Goal: Navigation & Orientation: Find specific page/section

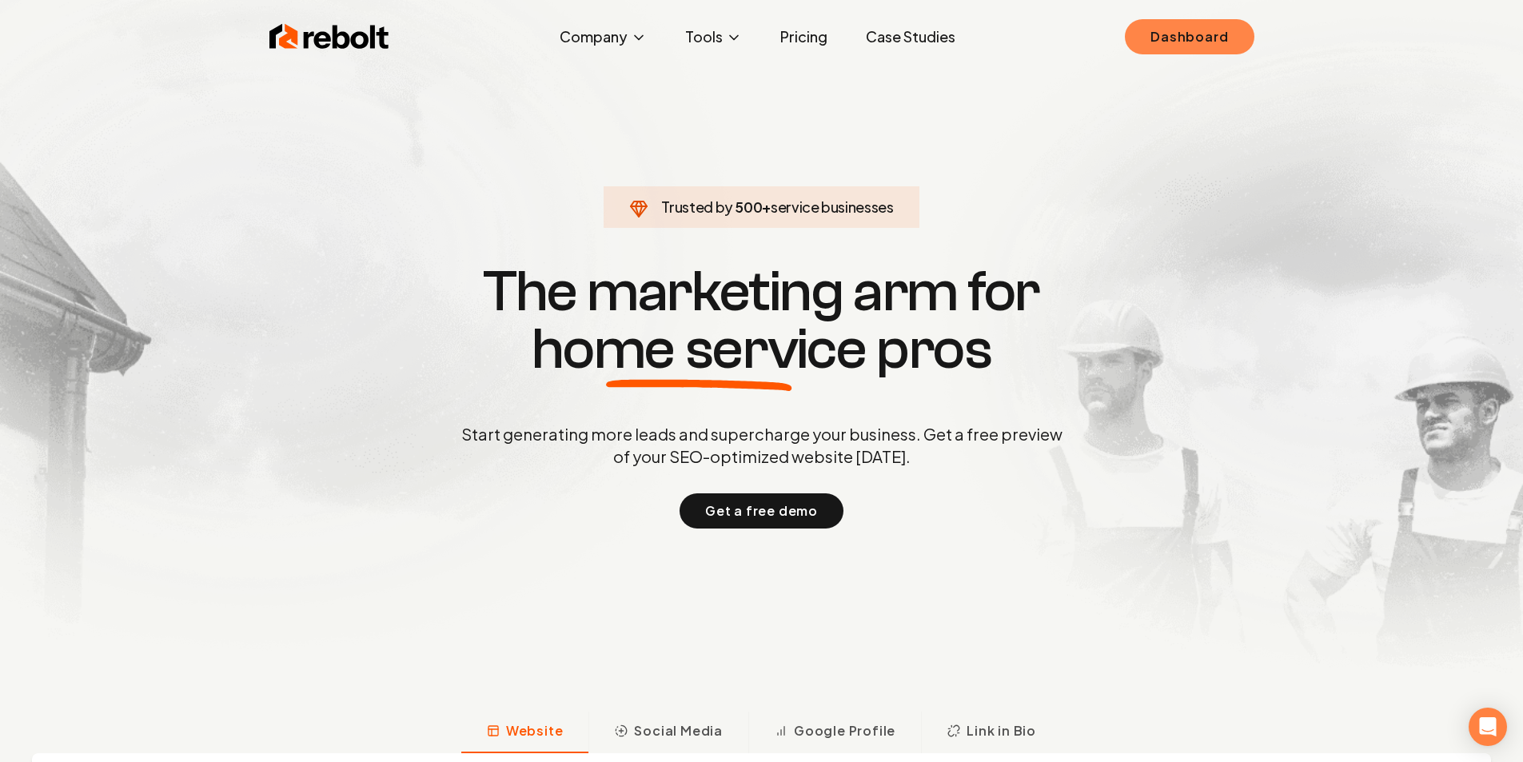
click at [1239, 33] on link "Dashboard" at bounding box center [1189, 36] width 129 height 35
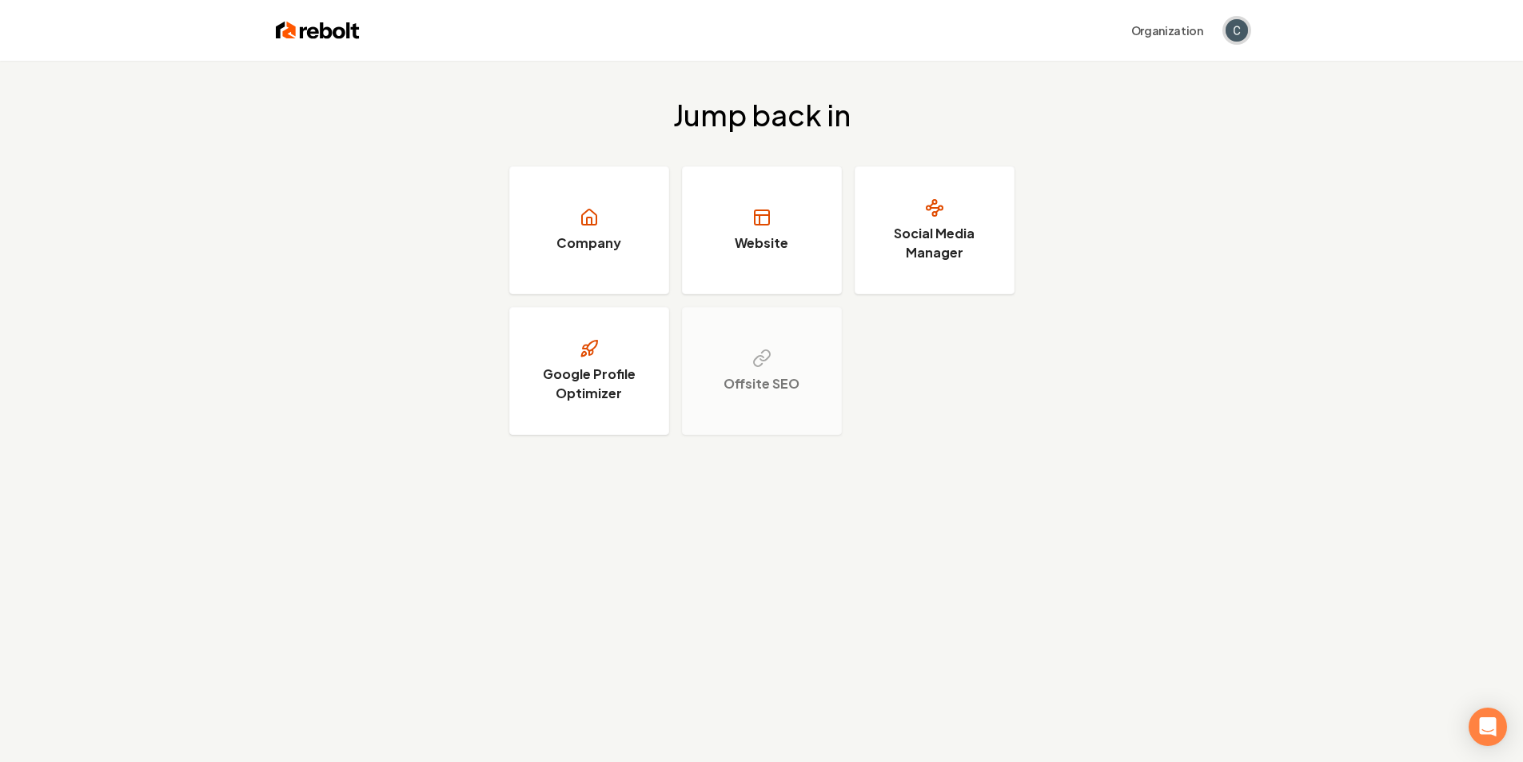
click at [1233, 28] on img "Open user button" at bounding box center [1236, 30] width 22 height 22
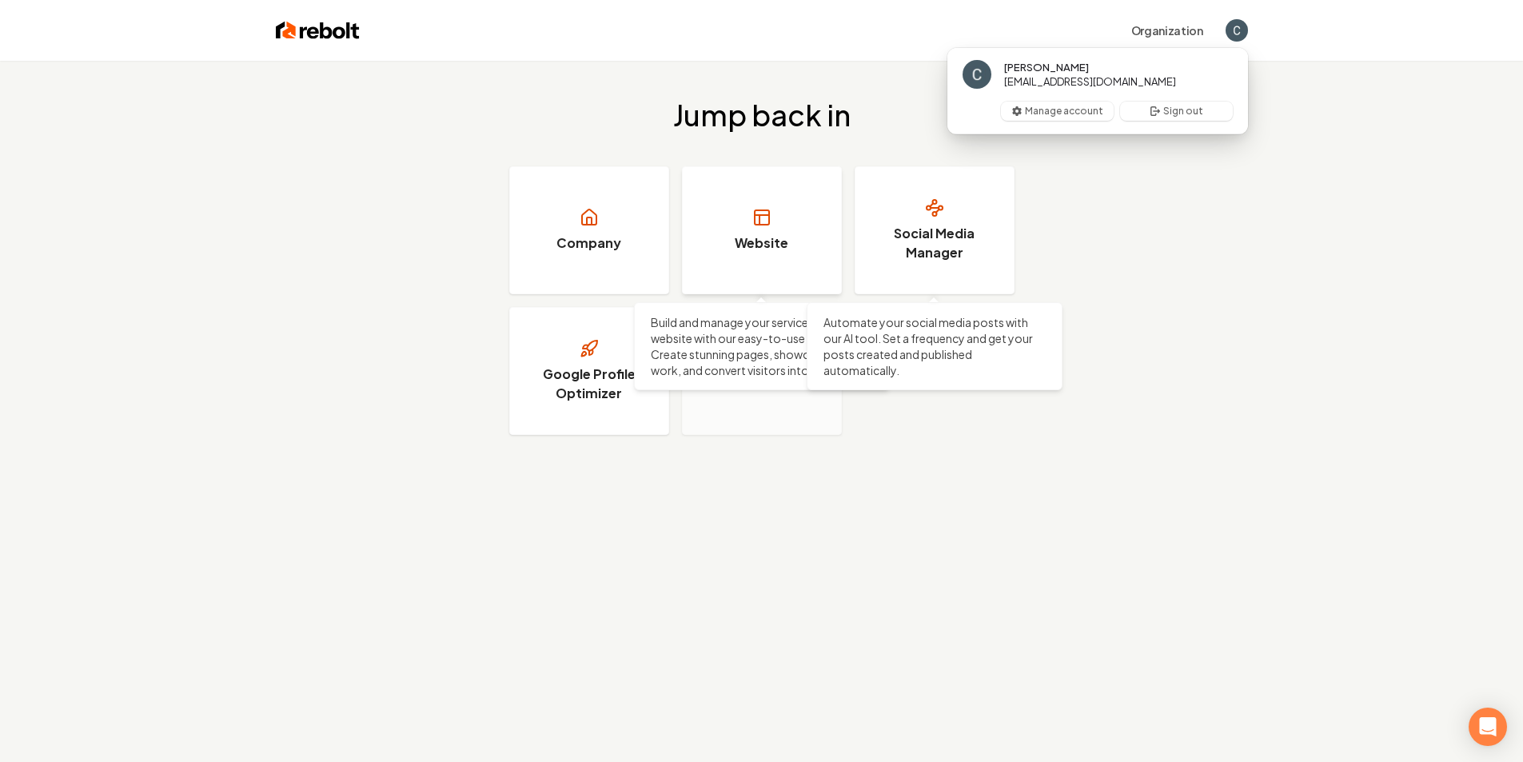
click at [782, 240] on h3 "Website" at bounding box center [762, 242] width 54 height 19
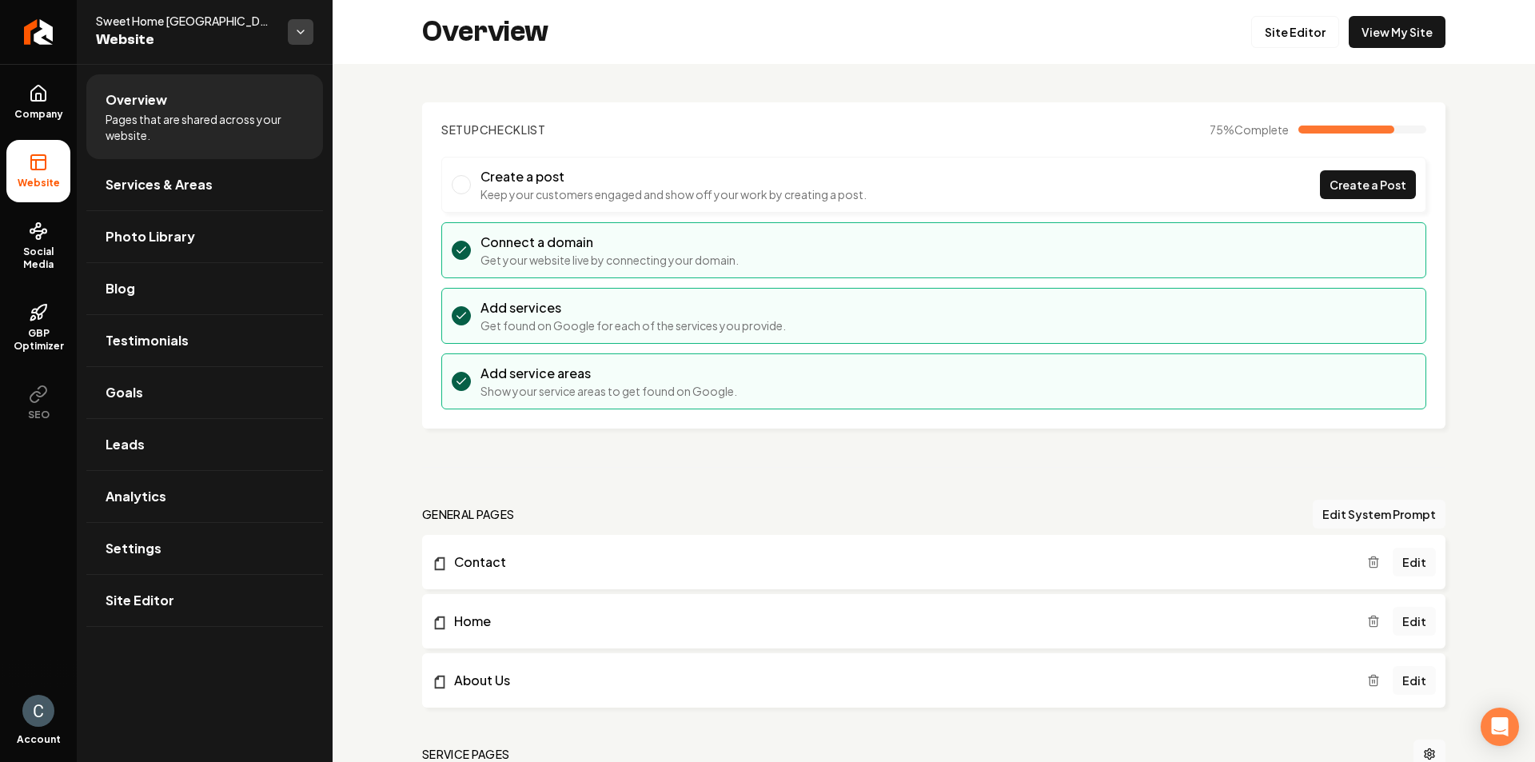
click at [296, 26] on html "Company Website Social Media GBP Optimizer SEO Account Sweet Home Denver Websit…" at bounding box center [767, 381] width 1535 height 762
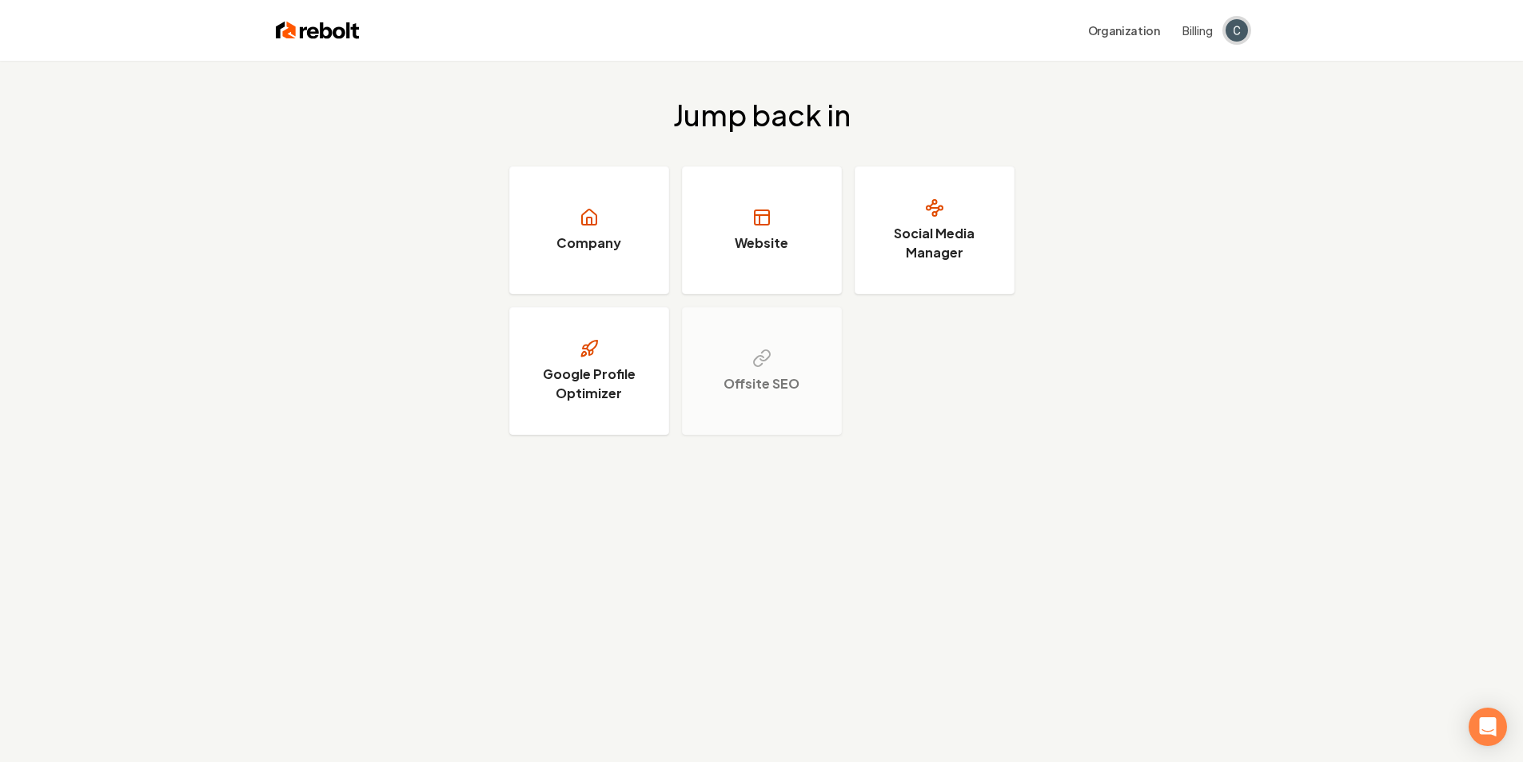
click at [1240, 34] on span "Open user button" at bounding box center [1236, 30] width 22 height 22
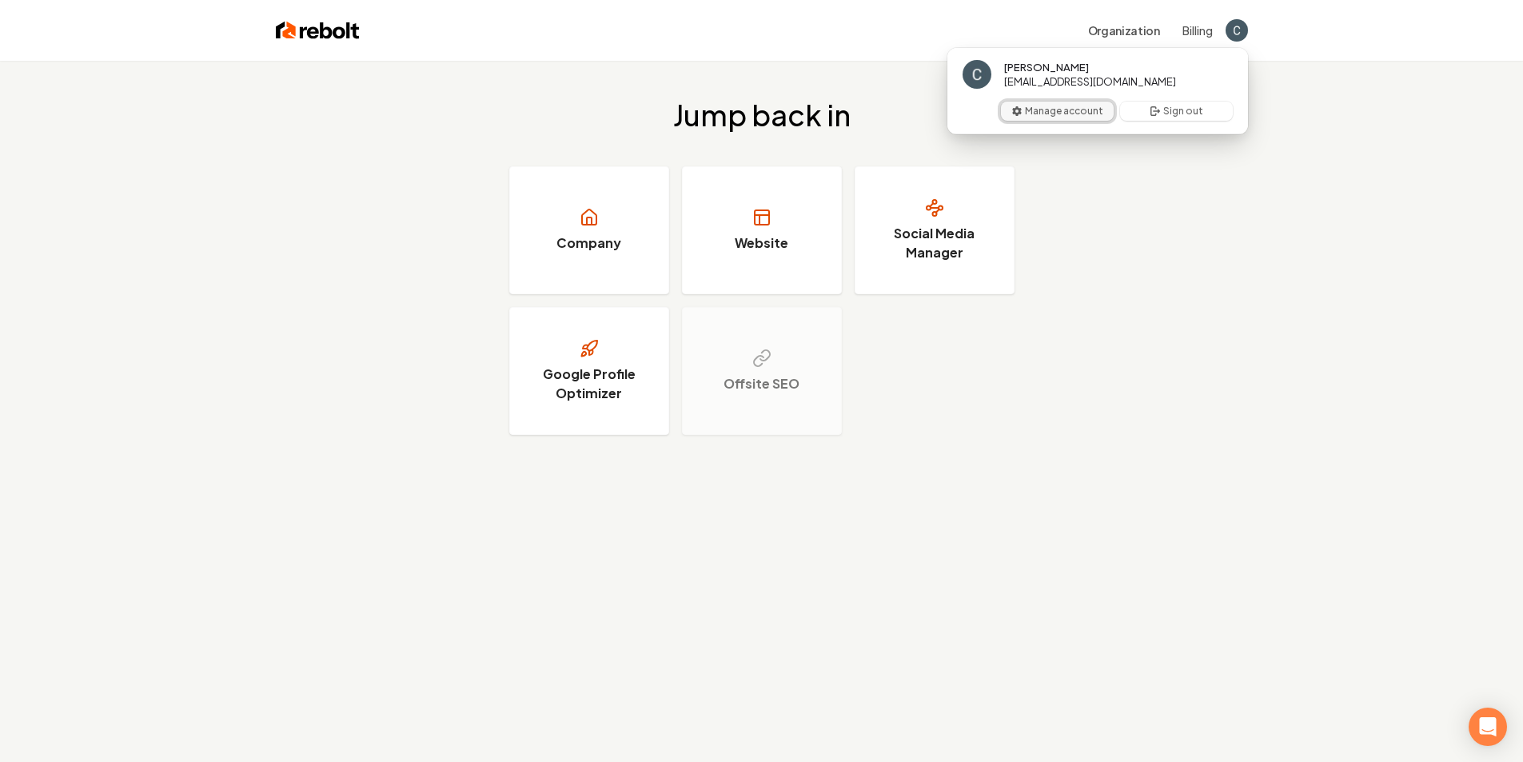
click at [1061, 113] on button "Manage account" at bounding box center [1057, 111] width 113 height 19
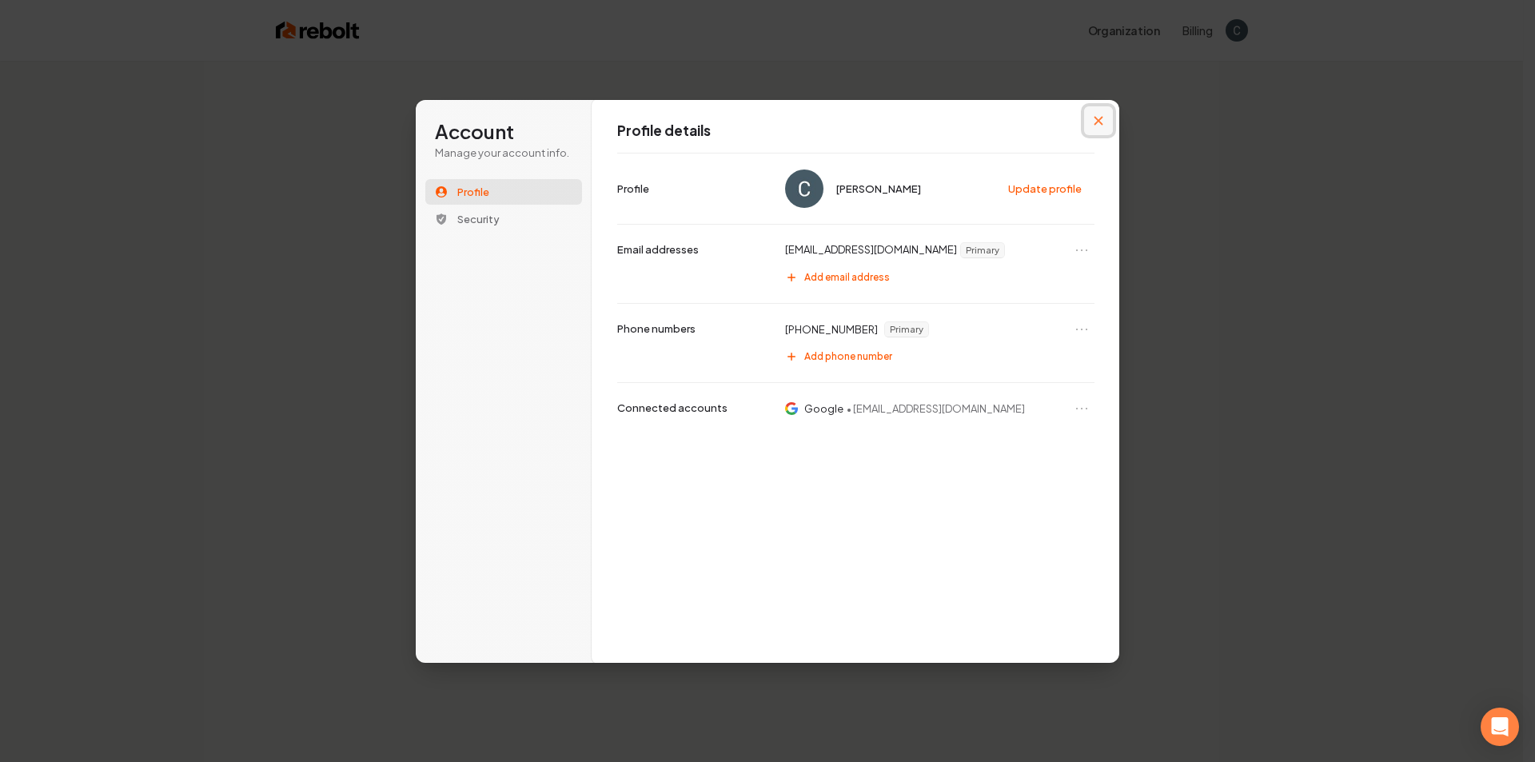
click at [1101, 112] on button "Close modal" at bounding box center [1098, 120] width 29 height 29
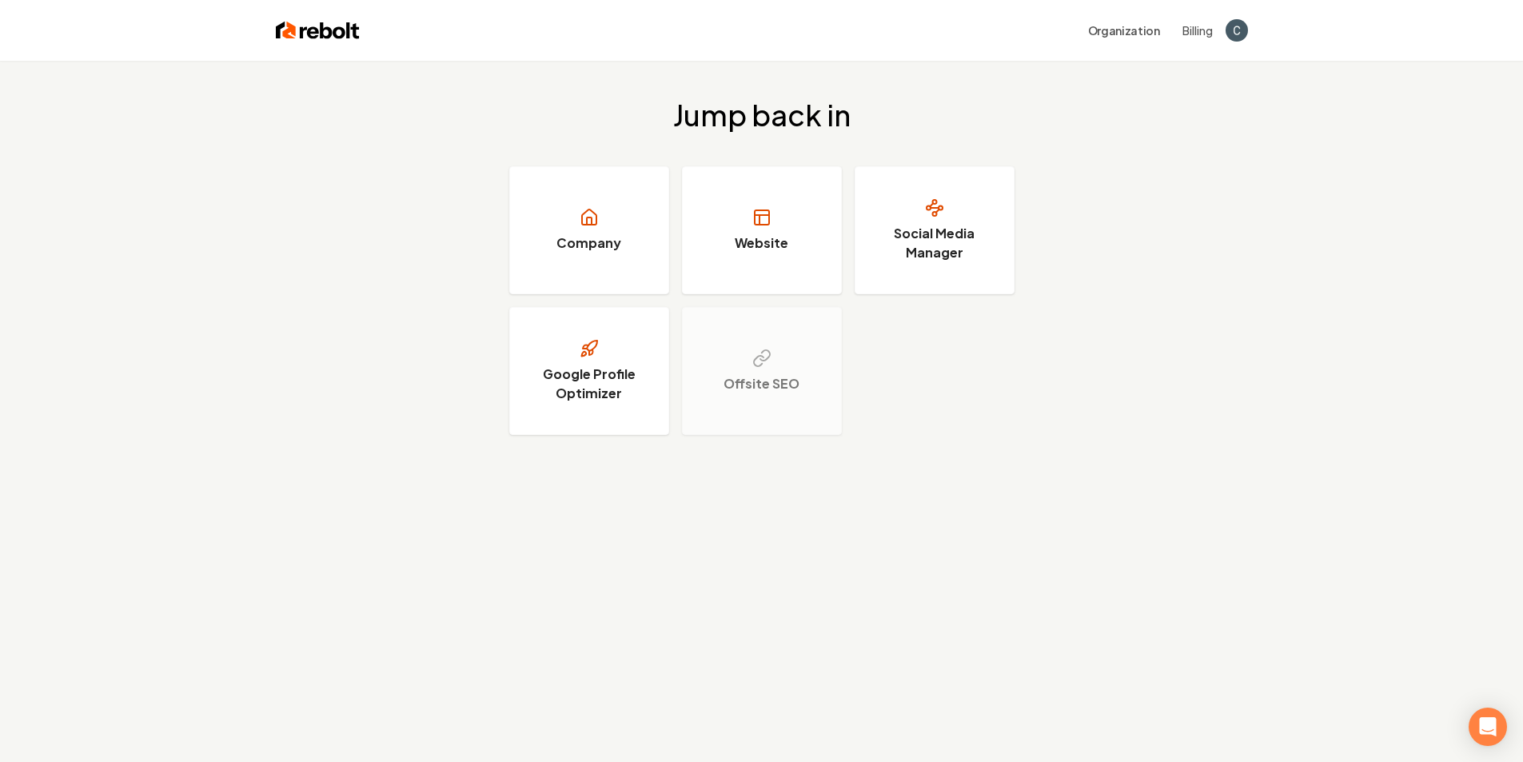
click at [1219, 37] on div "Organization Billing" at bounding box center [804, 30] width 888 height 29
click at [1222, 32] on div "Organization Billing" at bounding box center [804, 30] width 888 height 29
click at [1227, 30] on img "Open user button" at bounding box center [1236, 30] width 22 height 22
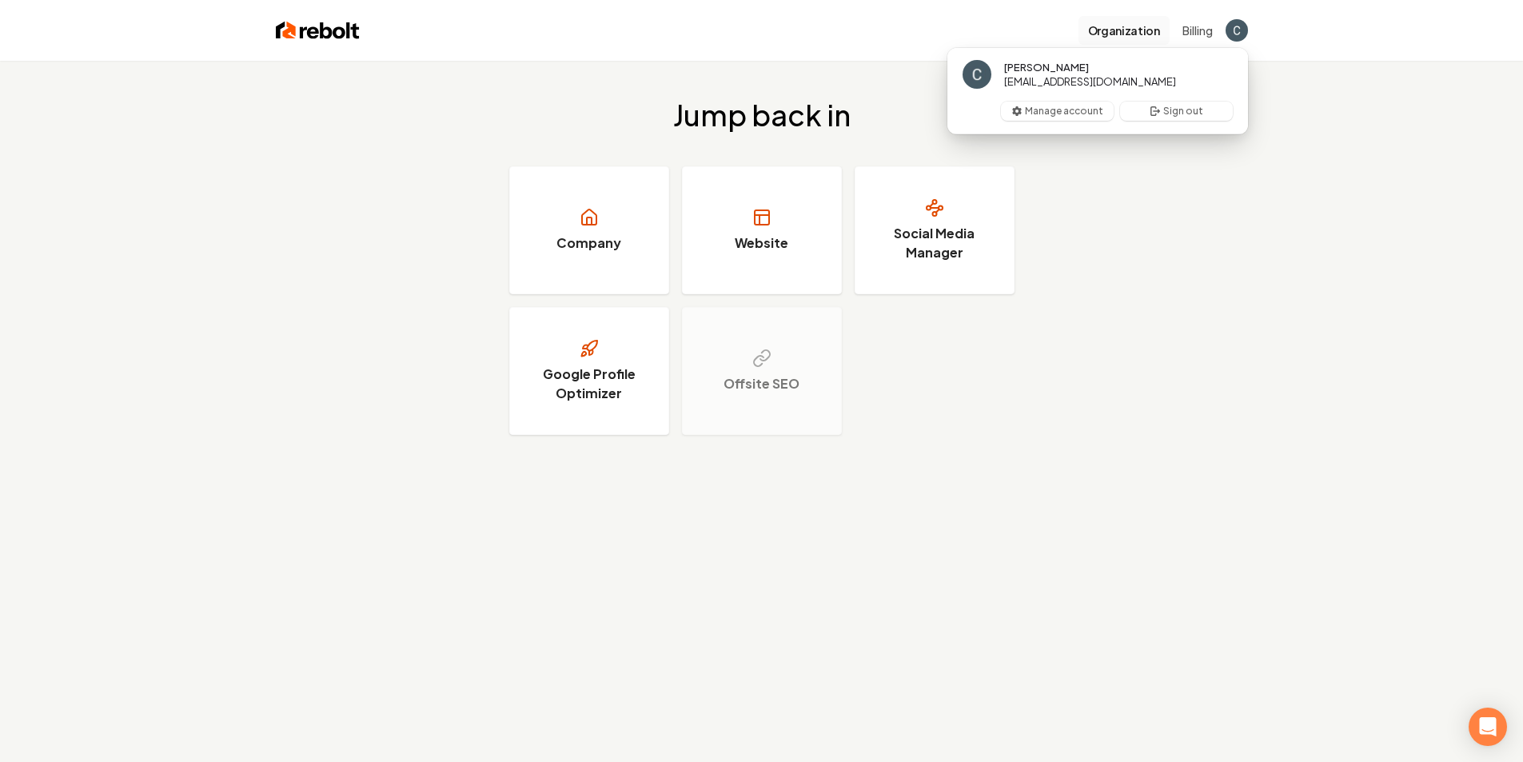
click at [1153, 32] on button "Organization" at bounding box center [1123, 30] width 91 height 29
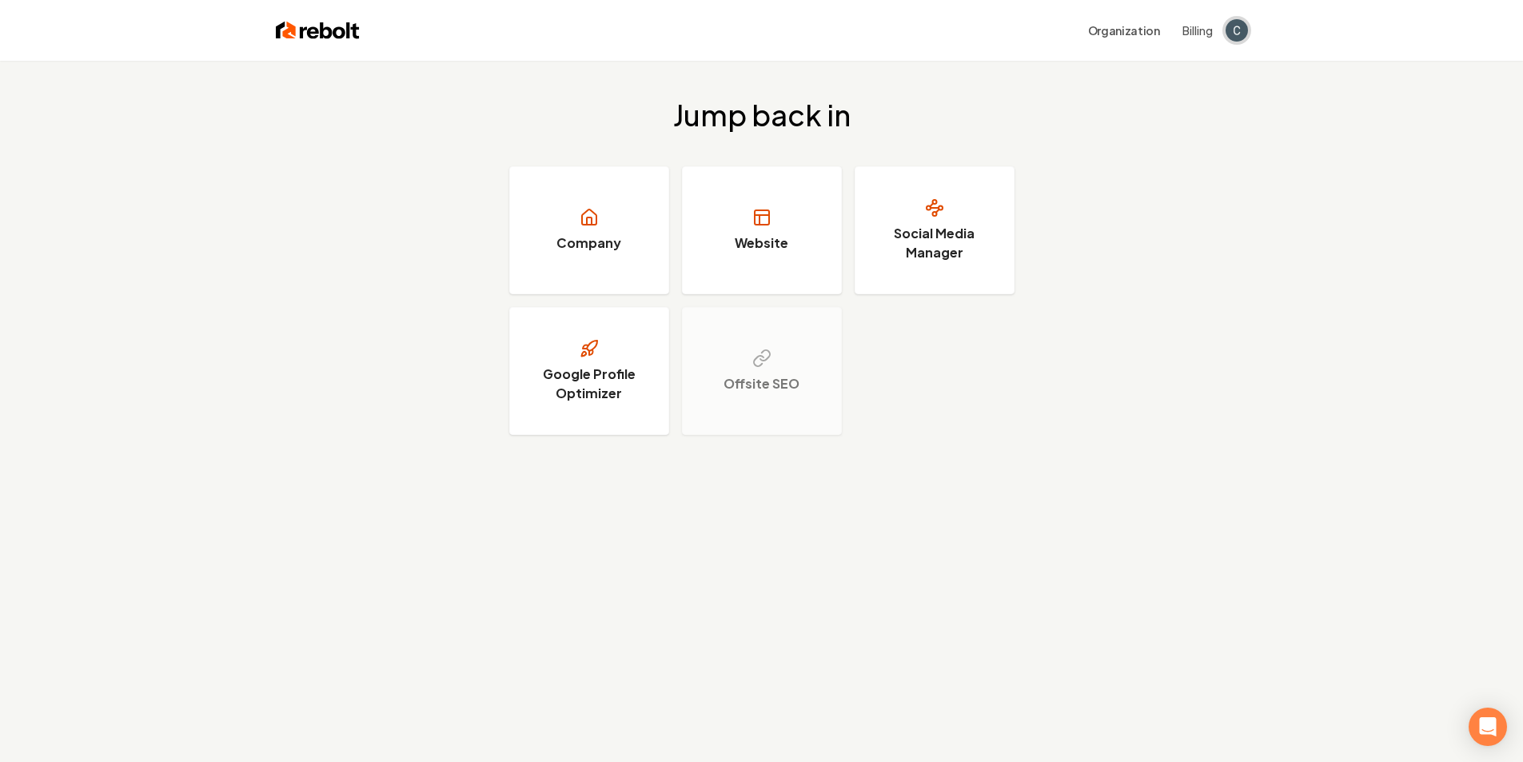
click at [1230, 27] on img "Open user button" at bounding box center [1236, 30] width 22 height 22
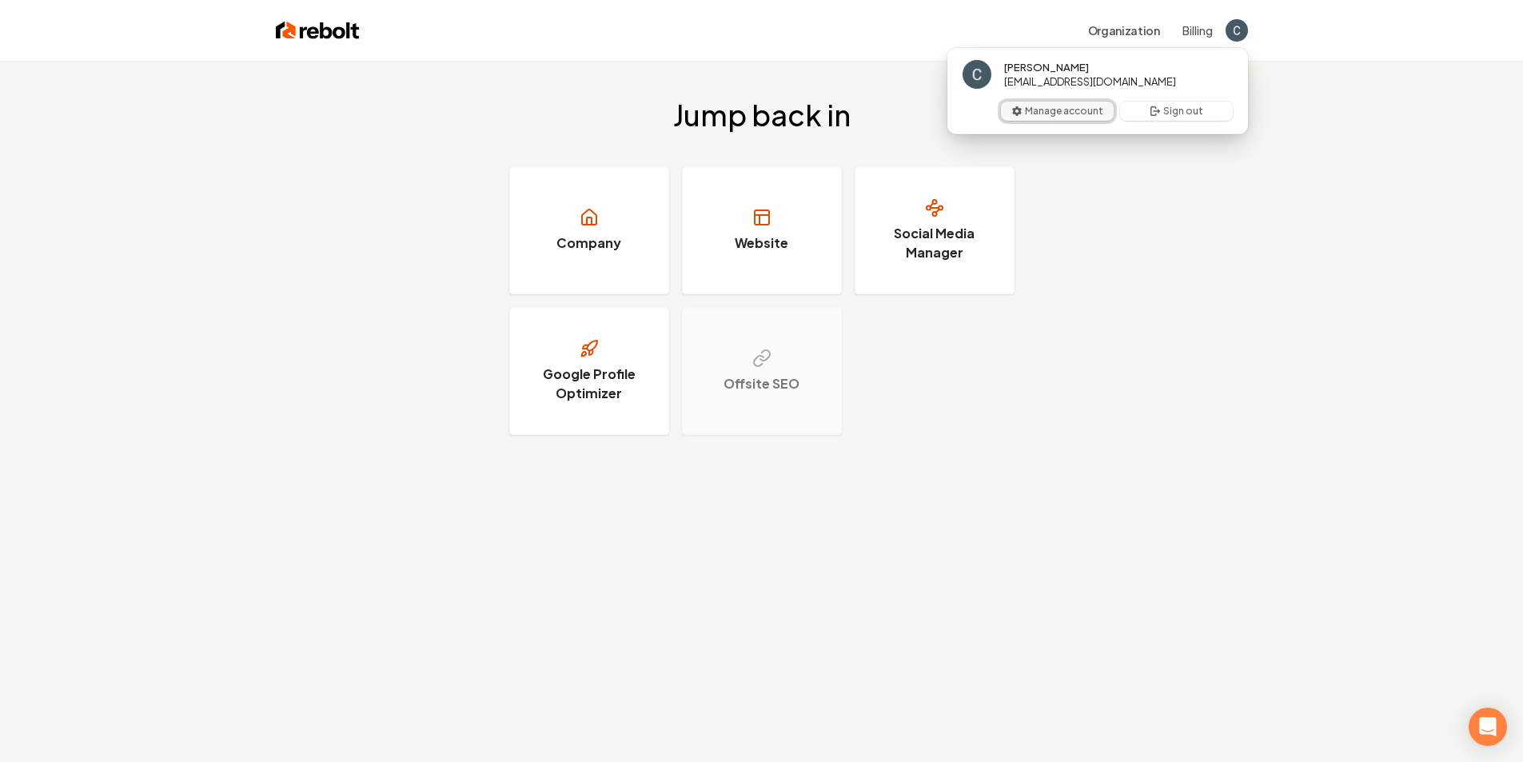
click at [1066, 114] on button "Manage account" at bounding box center [1057, 111] width 113 height 19
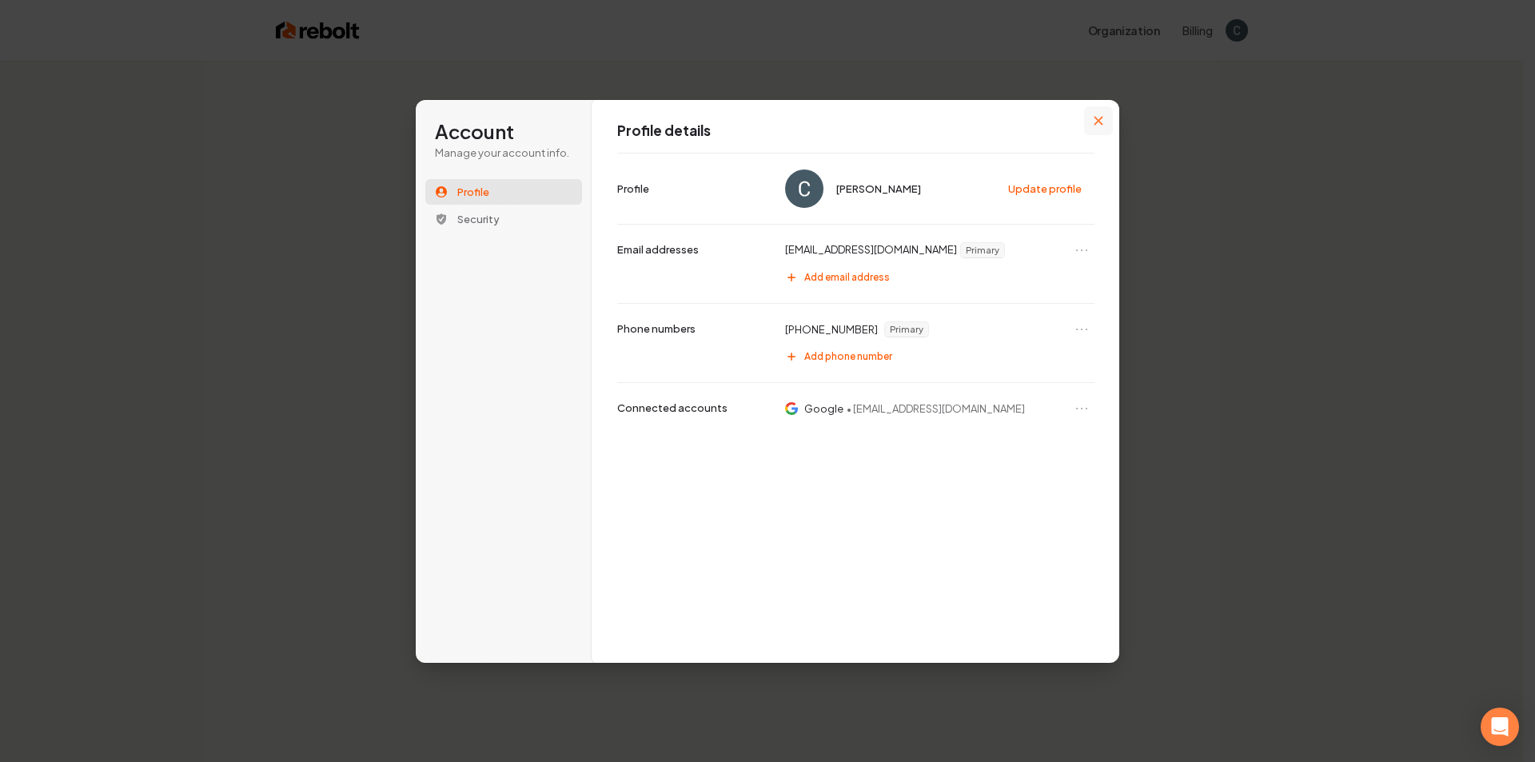
click at [1098, 117] on icon "Close modal" at bounding box center [1098, 121] width 10 height 10
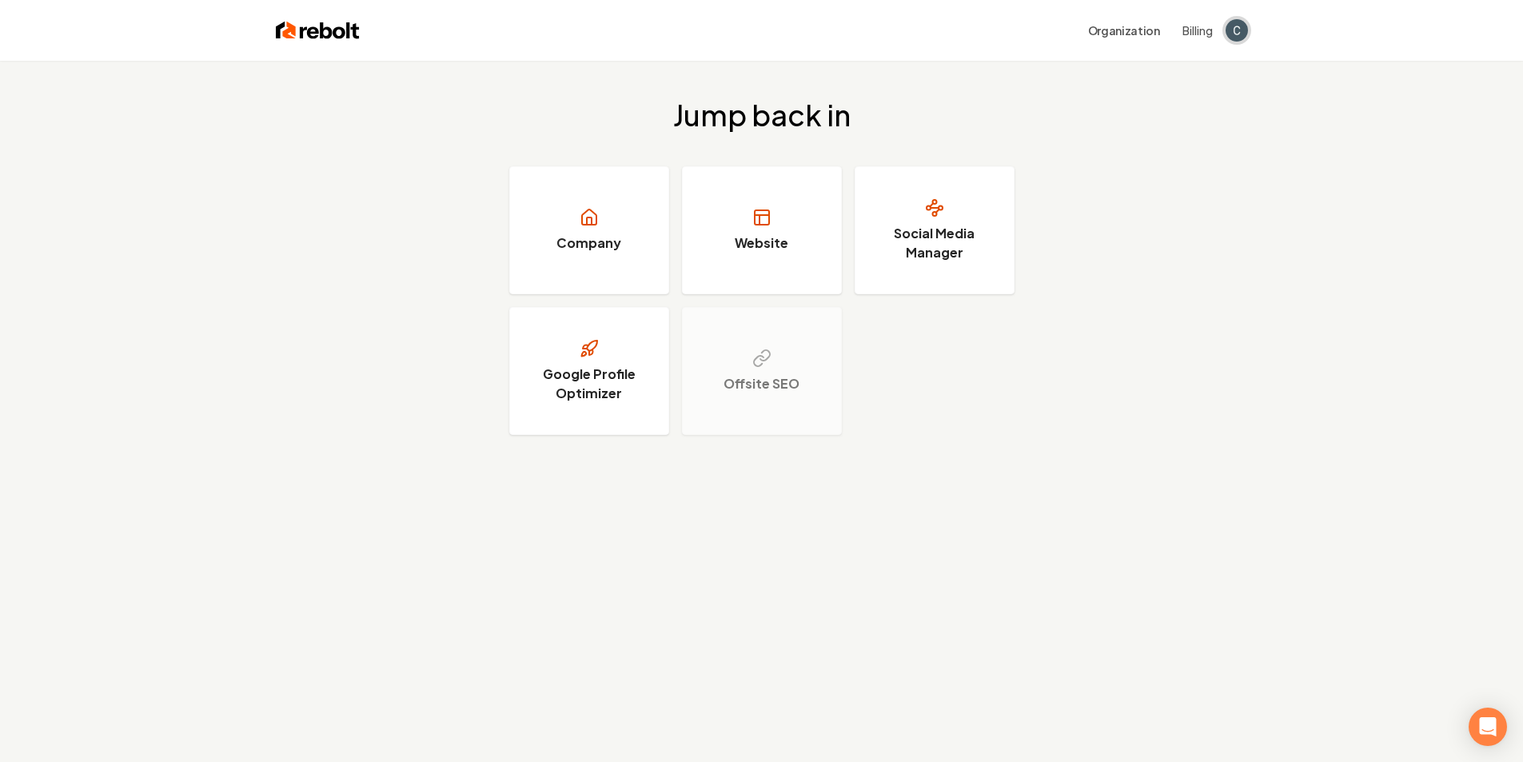
click at [1237, 28] on img "Open user button" at bounding box center [1236, 30] width 22 height 22
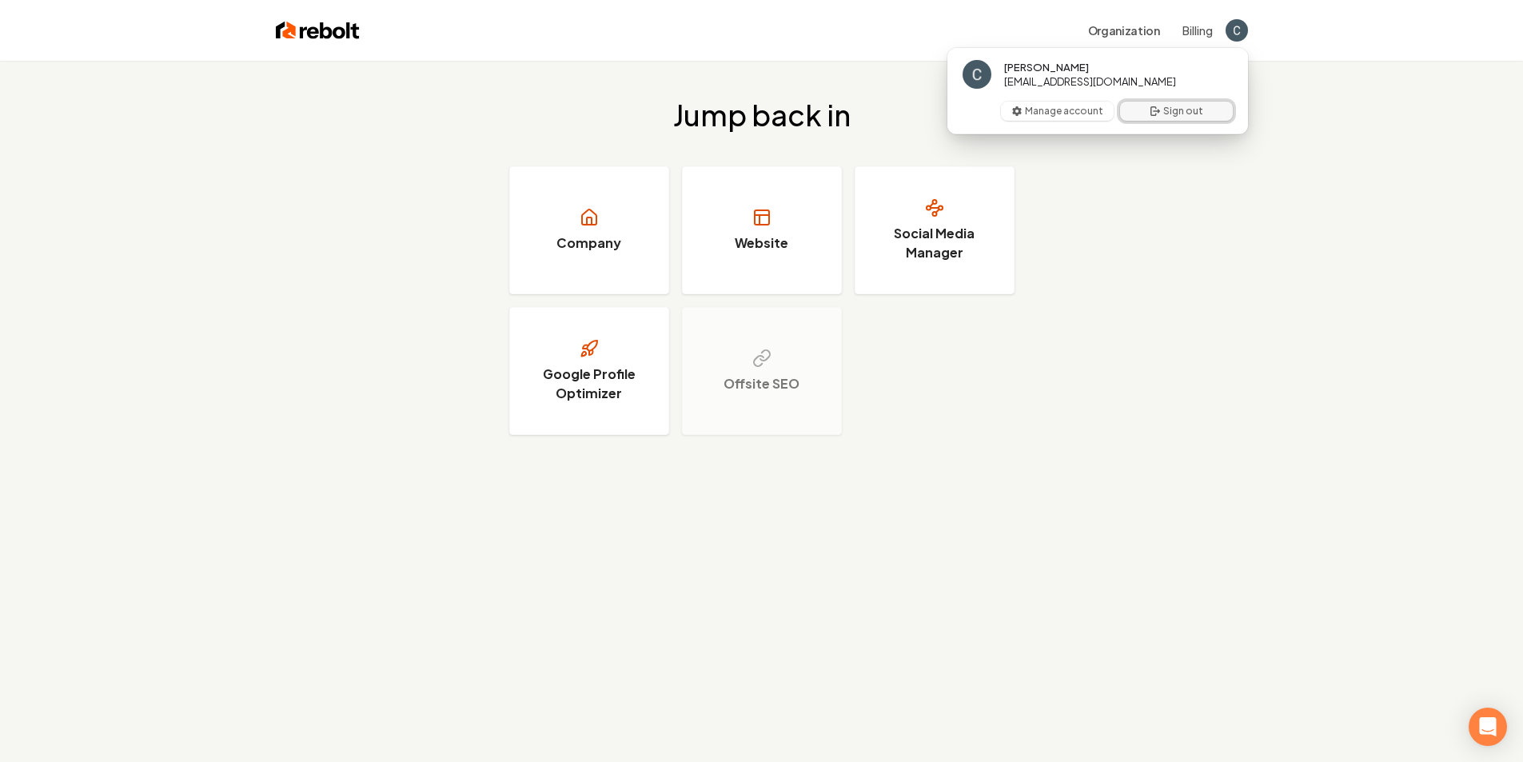
click at [1169, 112] on button "Sign out" at bounding box center [1176, 111] width 113 height 19
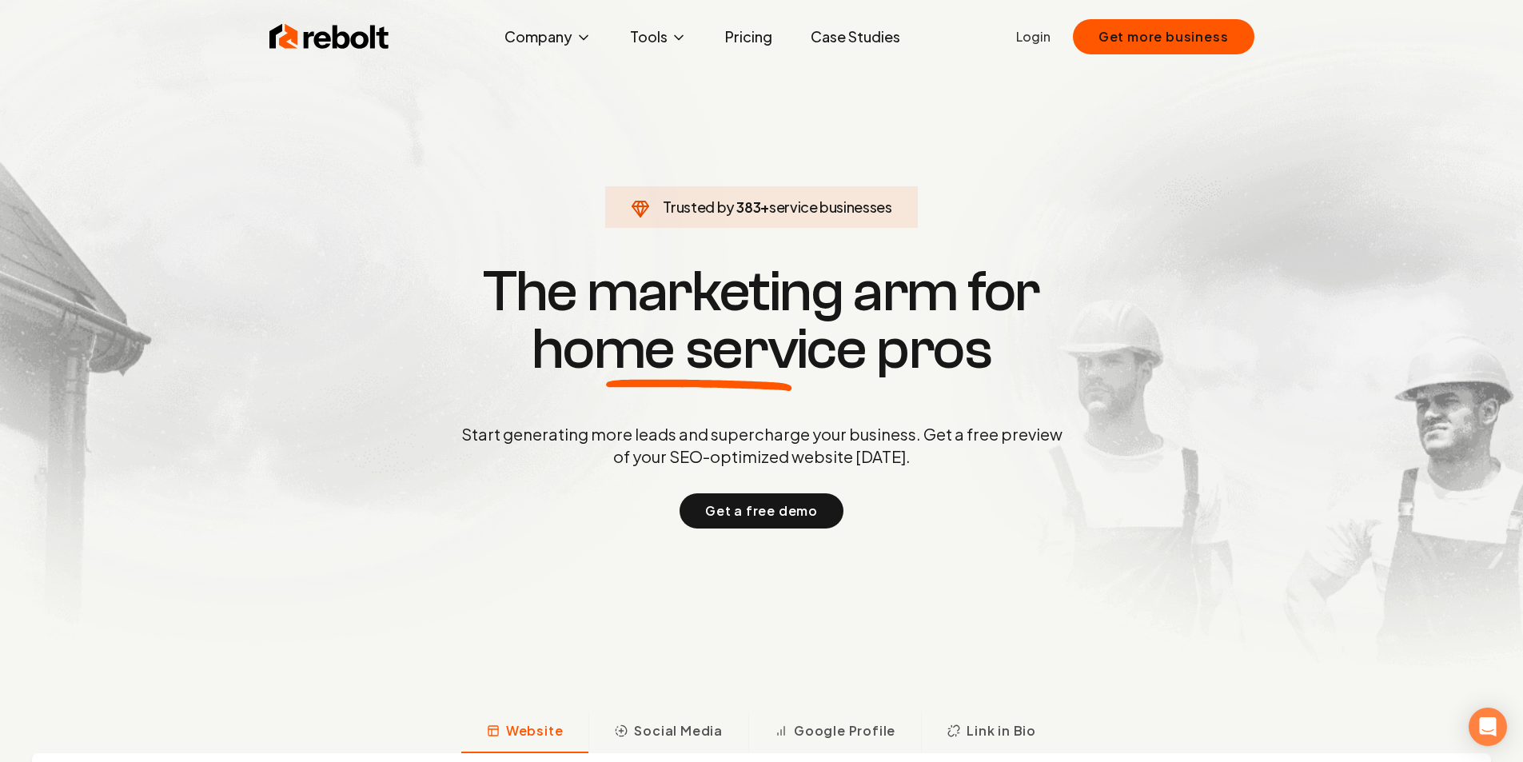
click at [1026, 38] on link "Login" at bounding box center [1033, 36] width 34 height 19
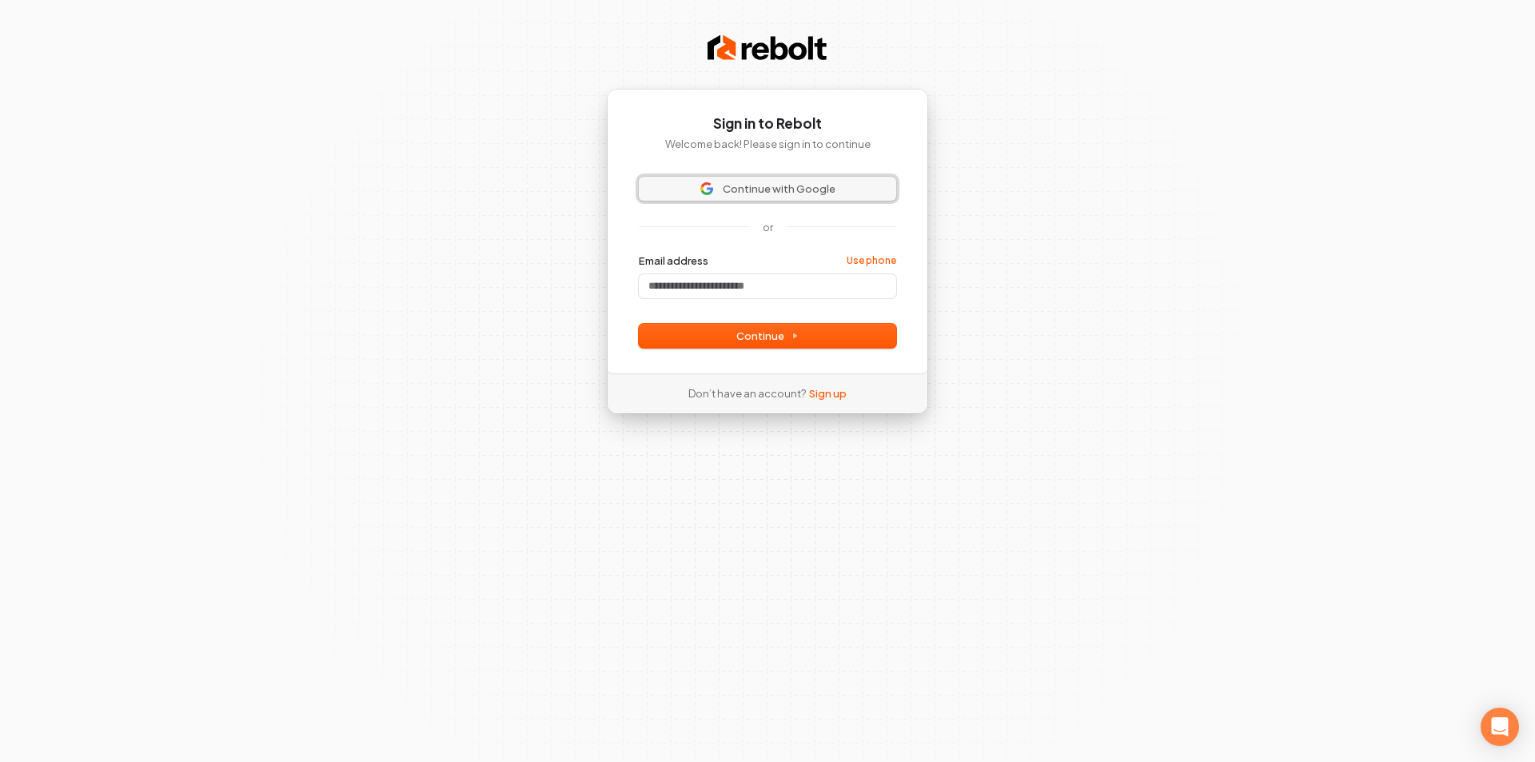
click at [749, 187] on span "Continue with Google" at bounding box center [779, 188] width 113 height 14
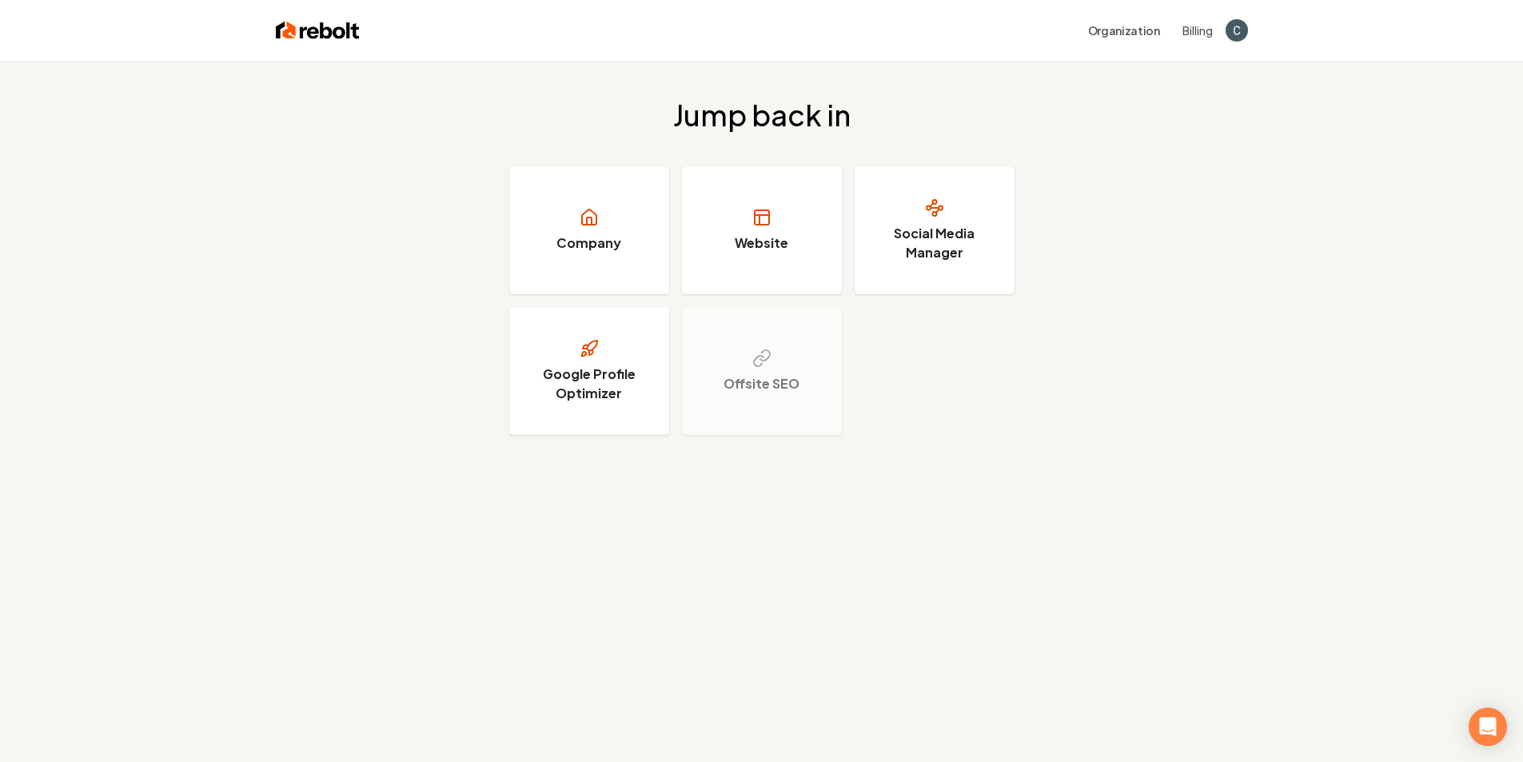
click at [1224, 34] on div "Organization Billing" at bounding box center [804, 30] width 888 height 29
click at [1236, 32] on img "Open user button" at bounding box center [1236, 30] width 22 height 22
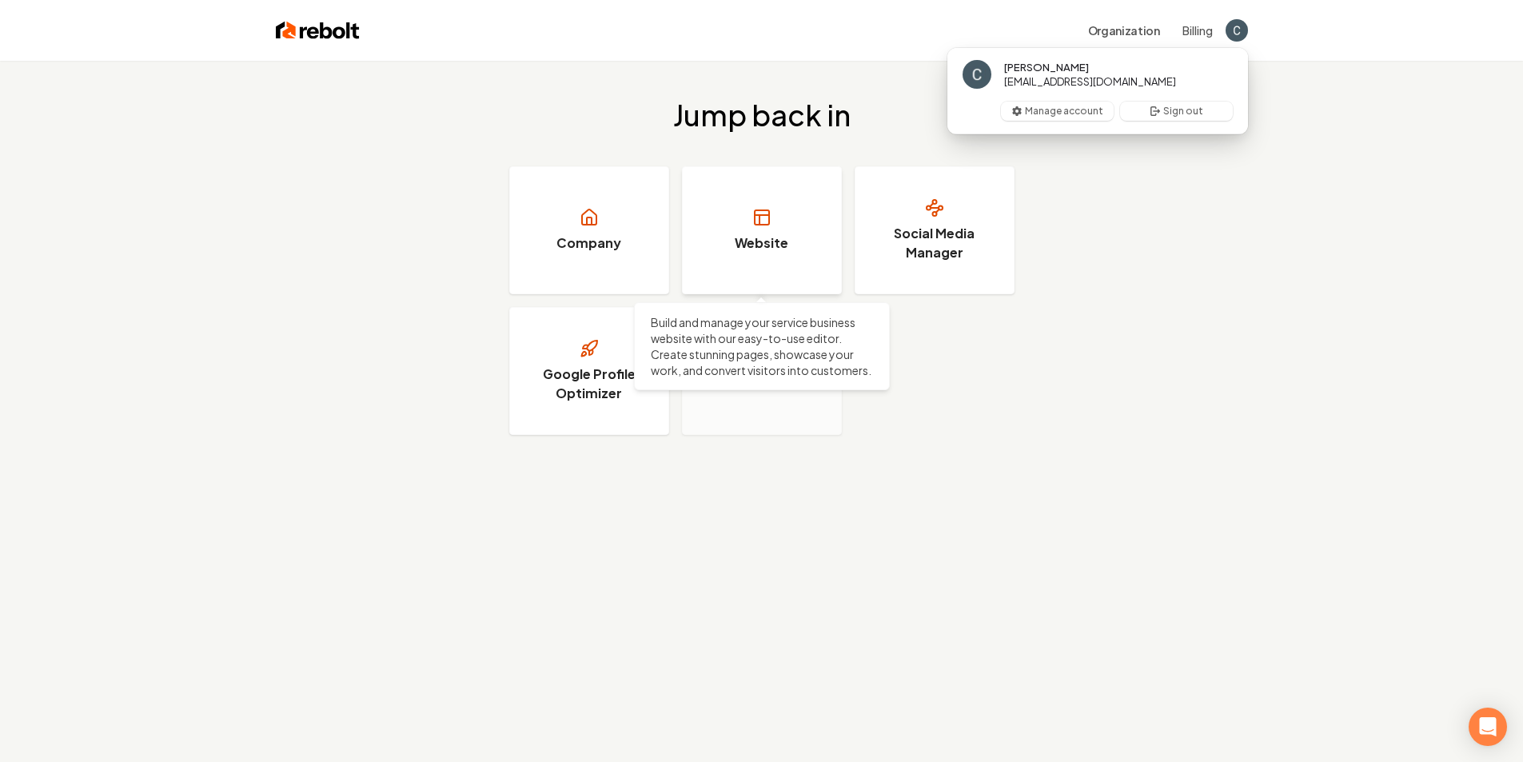
click at [763, 237] on h3 "Website" at bounding box center [762, 242] width 54 height 19
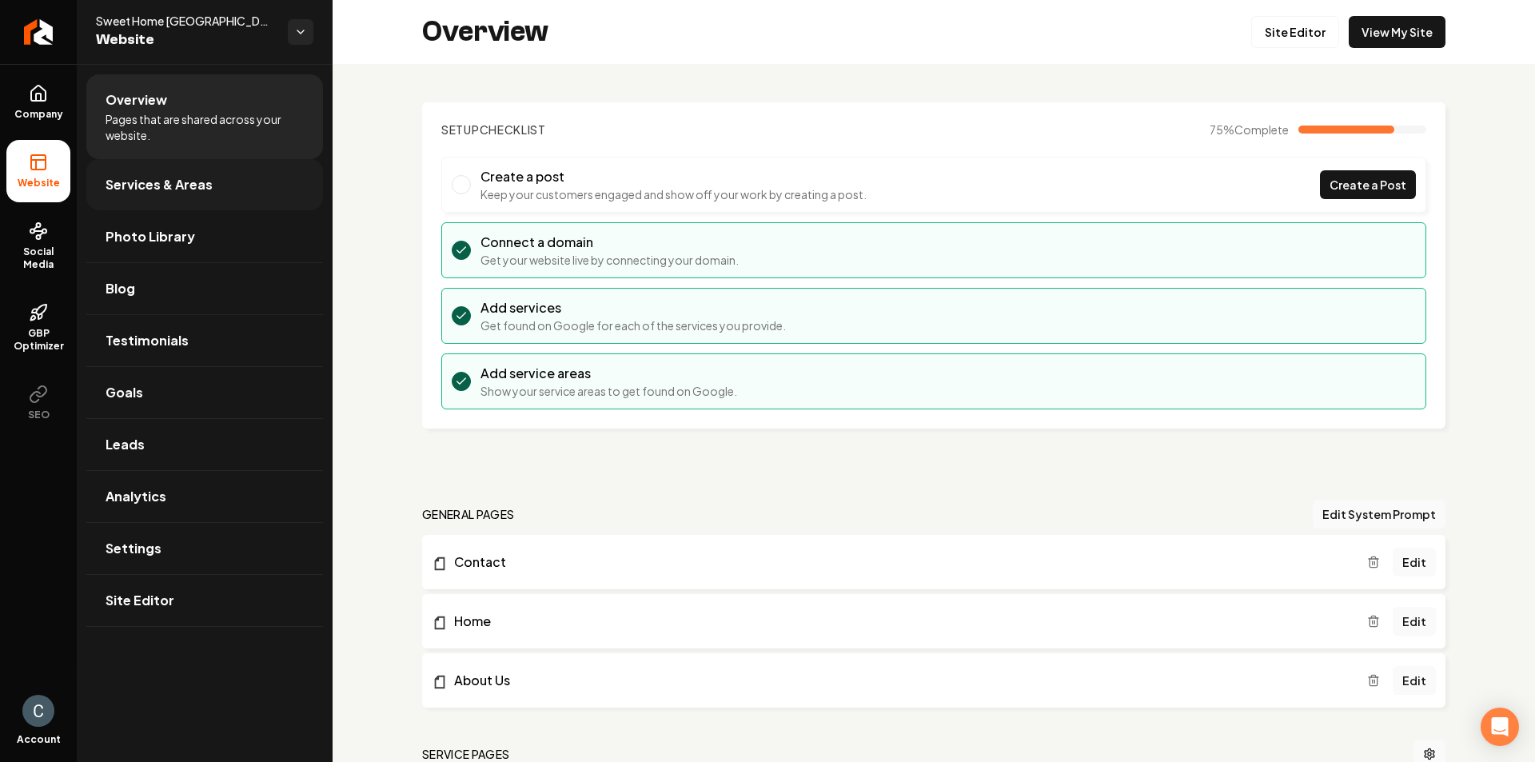
click at [173, 193] on span "Services & Areas" at bounding box center [159, 184] width 107 height 19
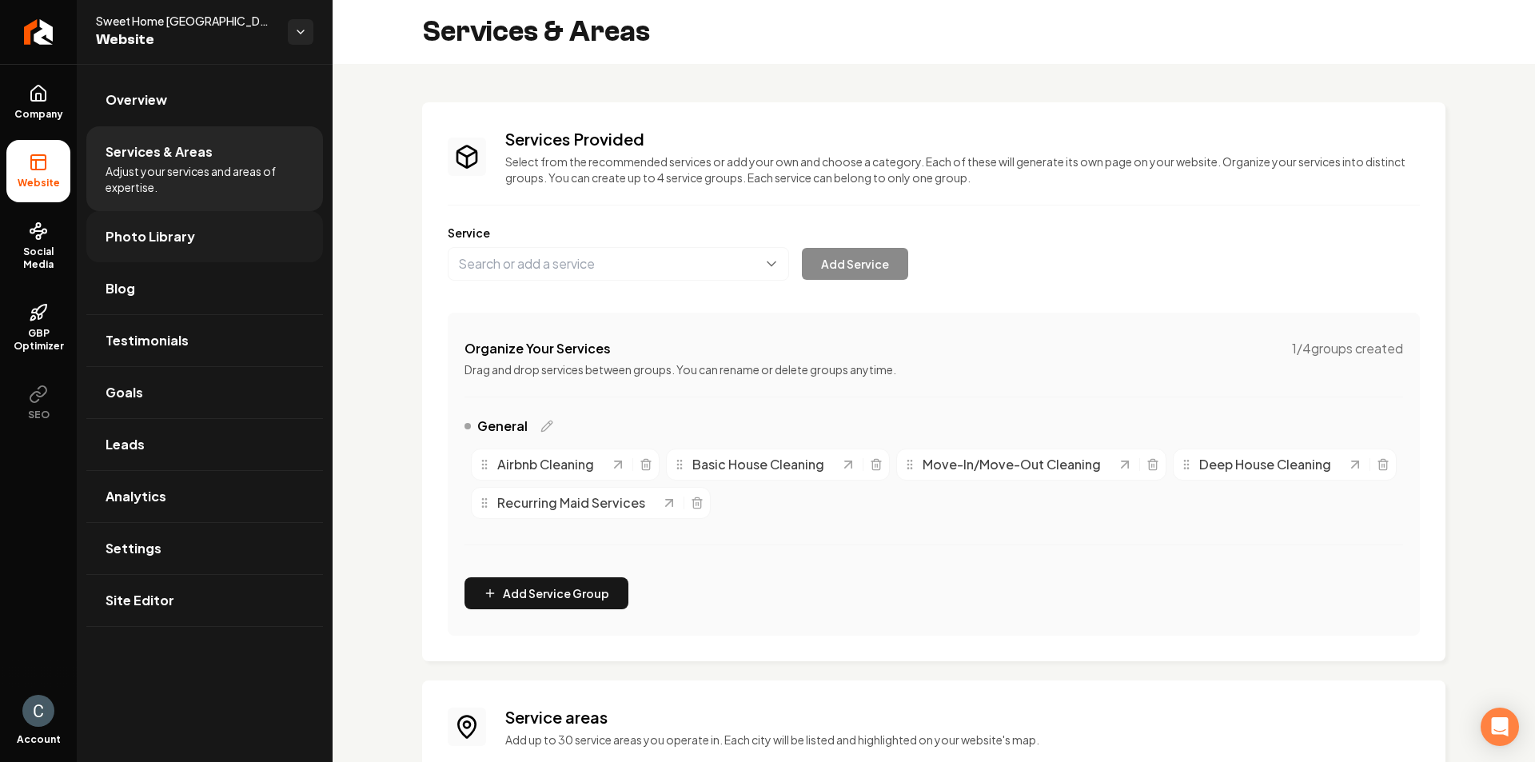
click at [163, 226] on link "Photo Library" at bounding box center [204, 236] width 237 height 51
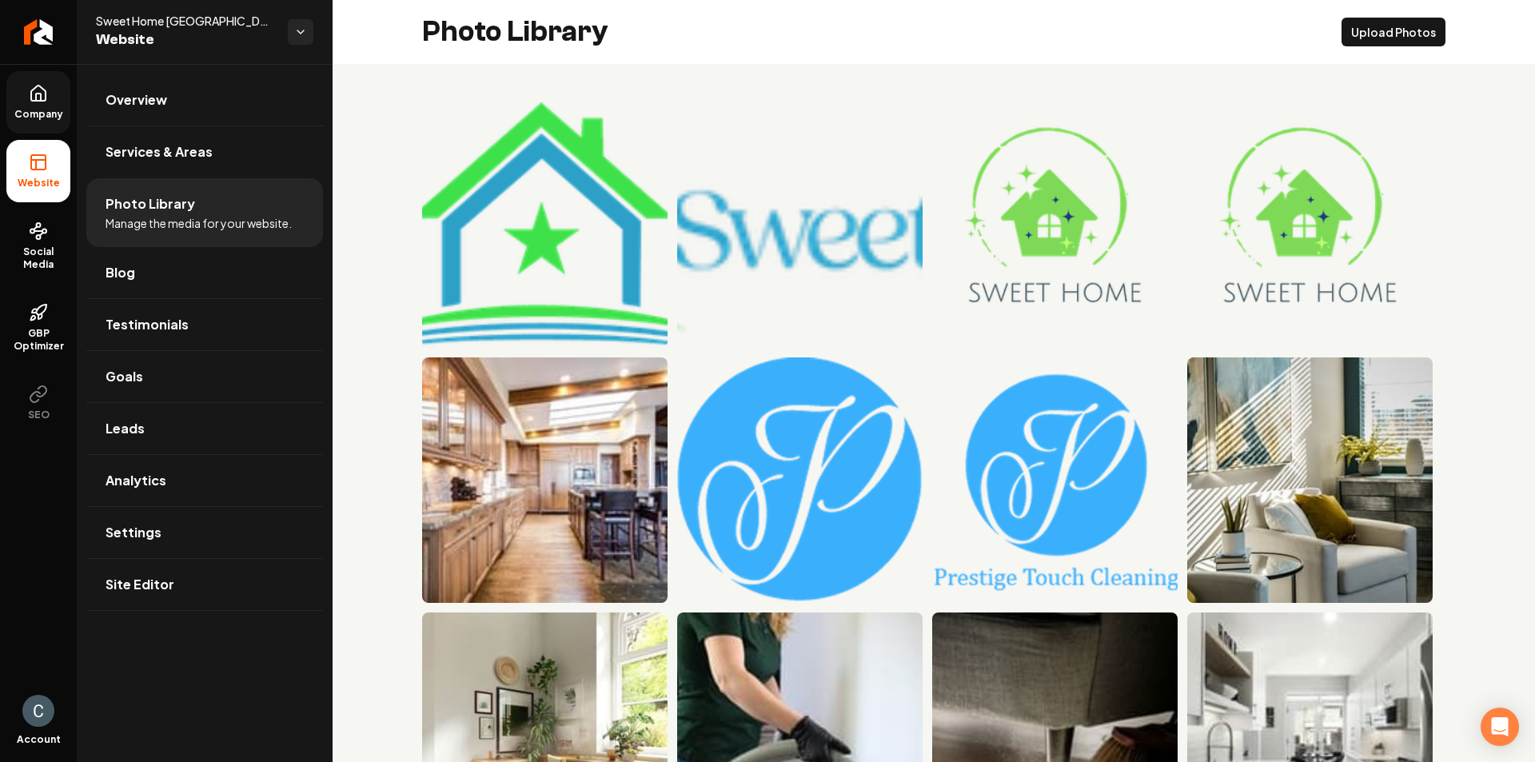
click at [52, 99] on link "Company" at bounding box center [38, 102] width 64 height 62
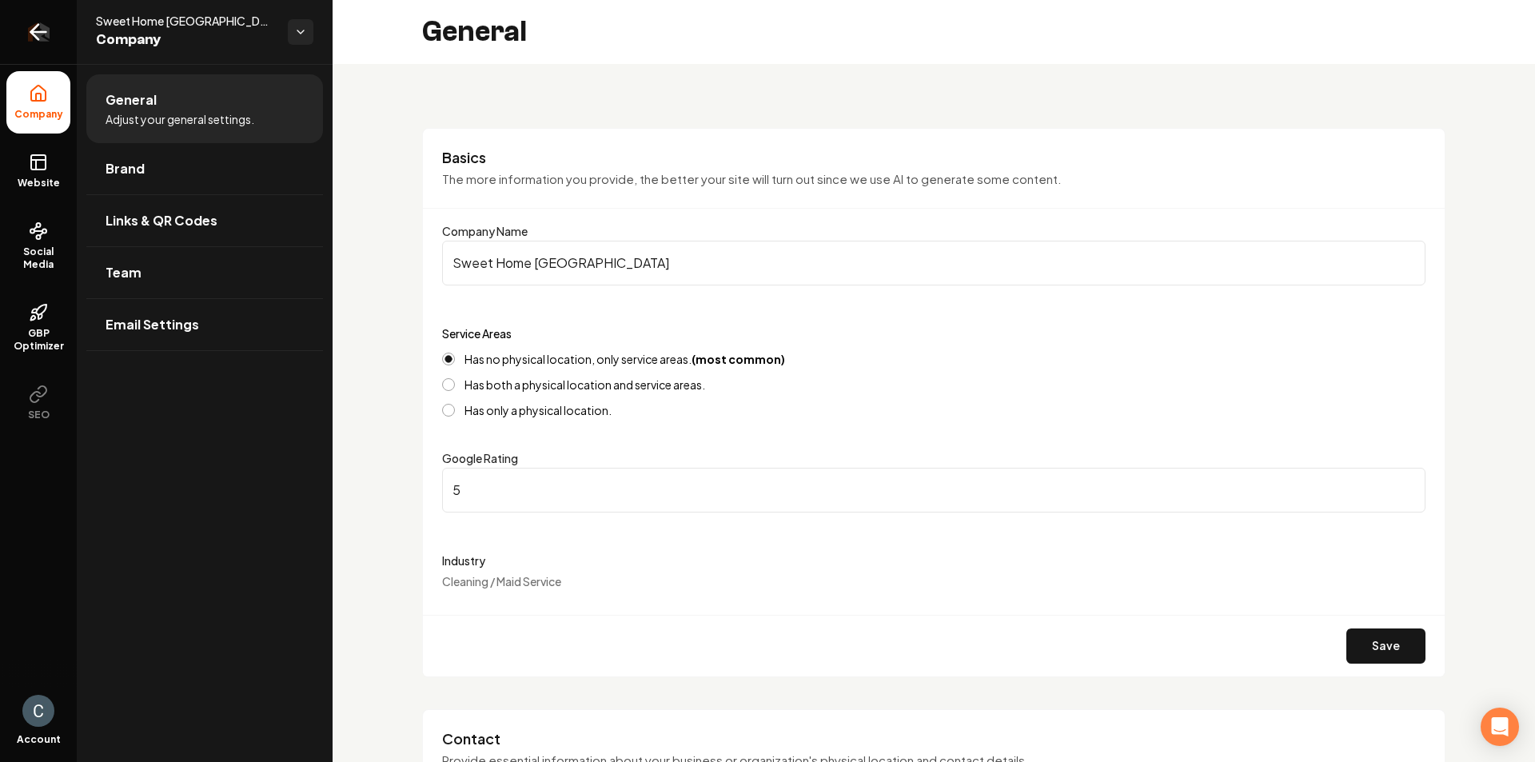
click at [34, 30] on icon "Return to dashboard" at bounding box center [34, 32] width 7 height 15
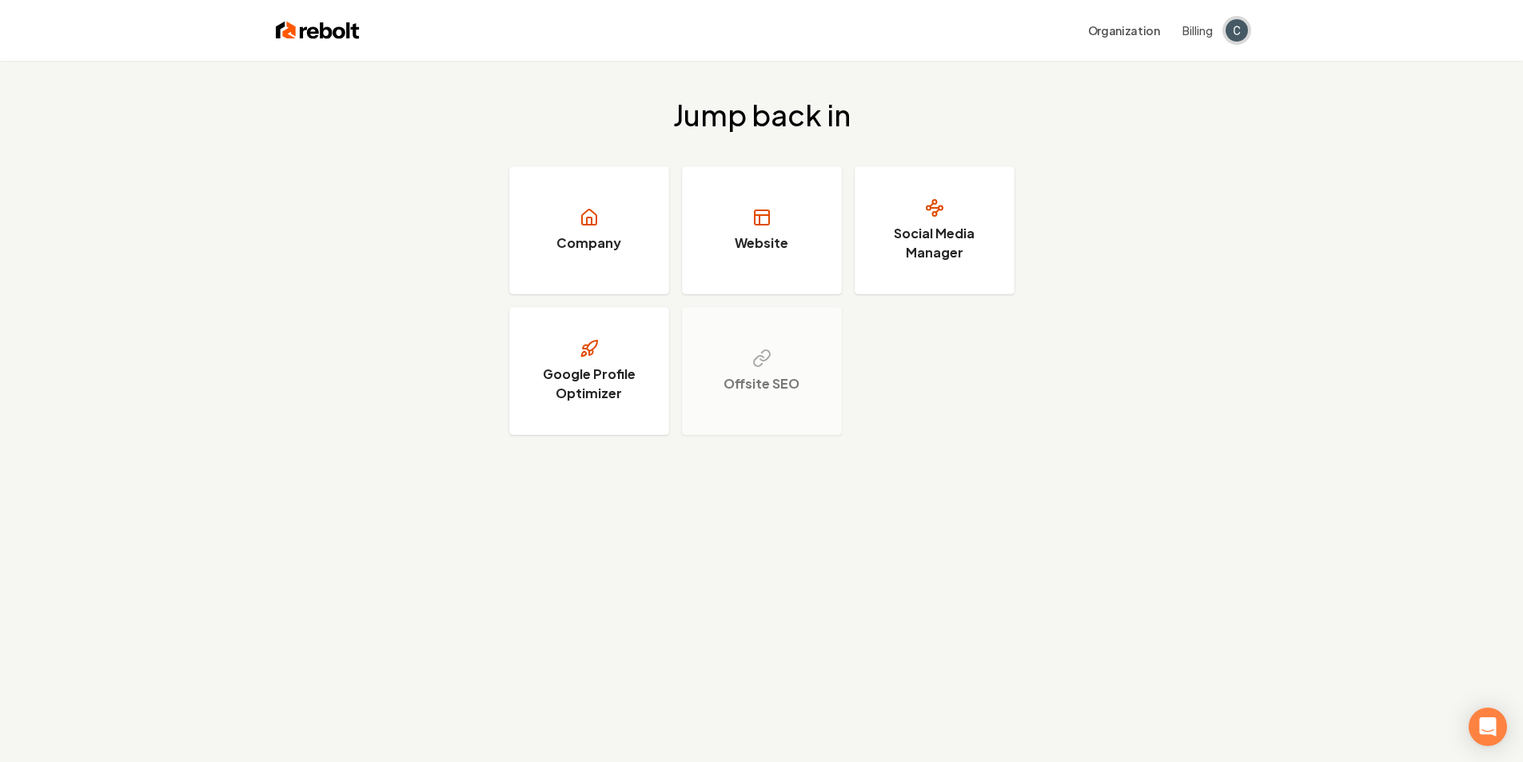
click at [1232, 34] on img "Open user button" at bounding box center [1236, 30] width 22 height 22
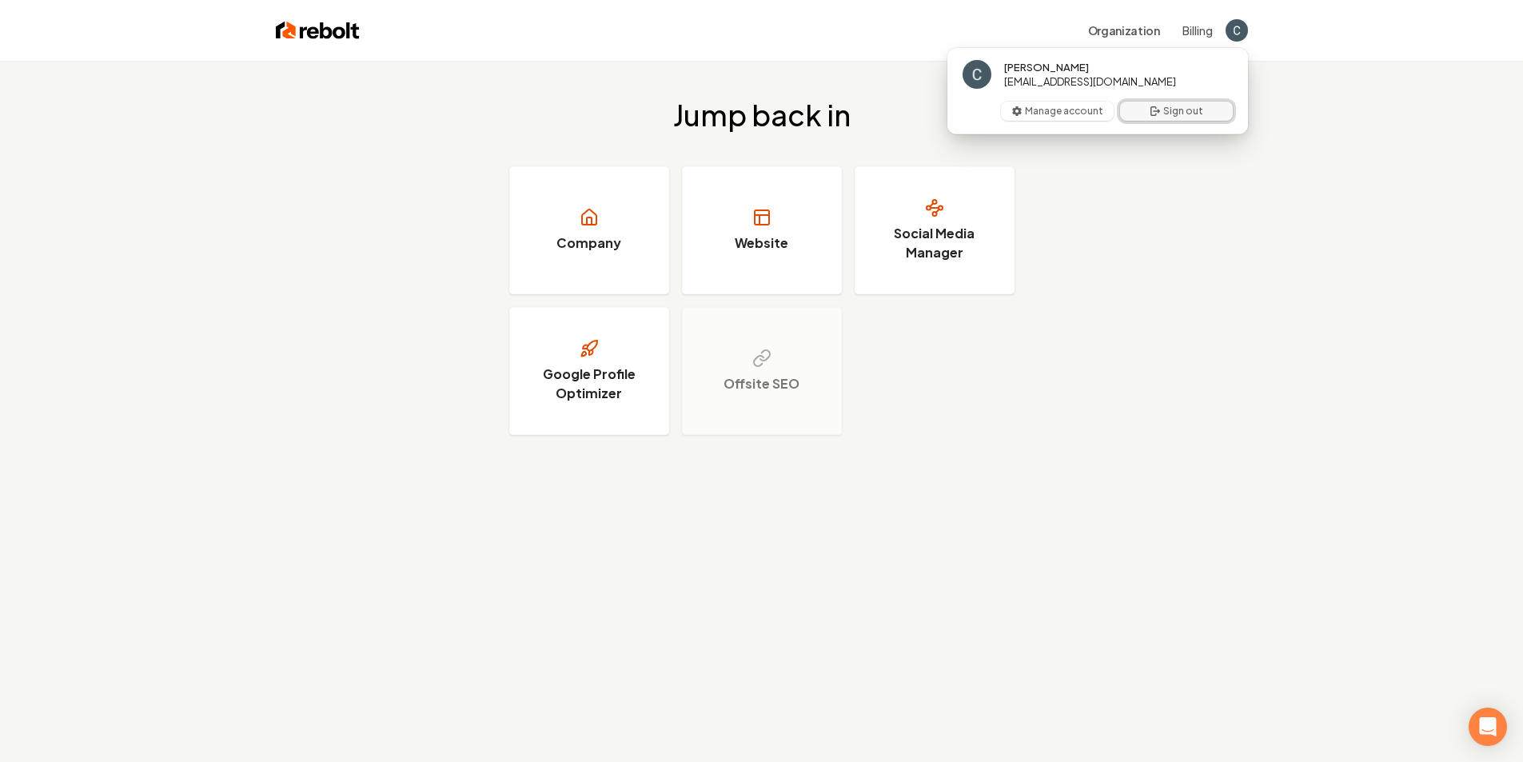
click at [1194, 113] on button "Sign out" at bounding box center [1176, 111] width 113 height 19
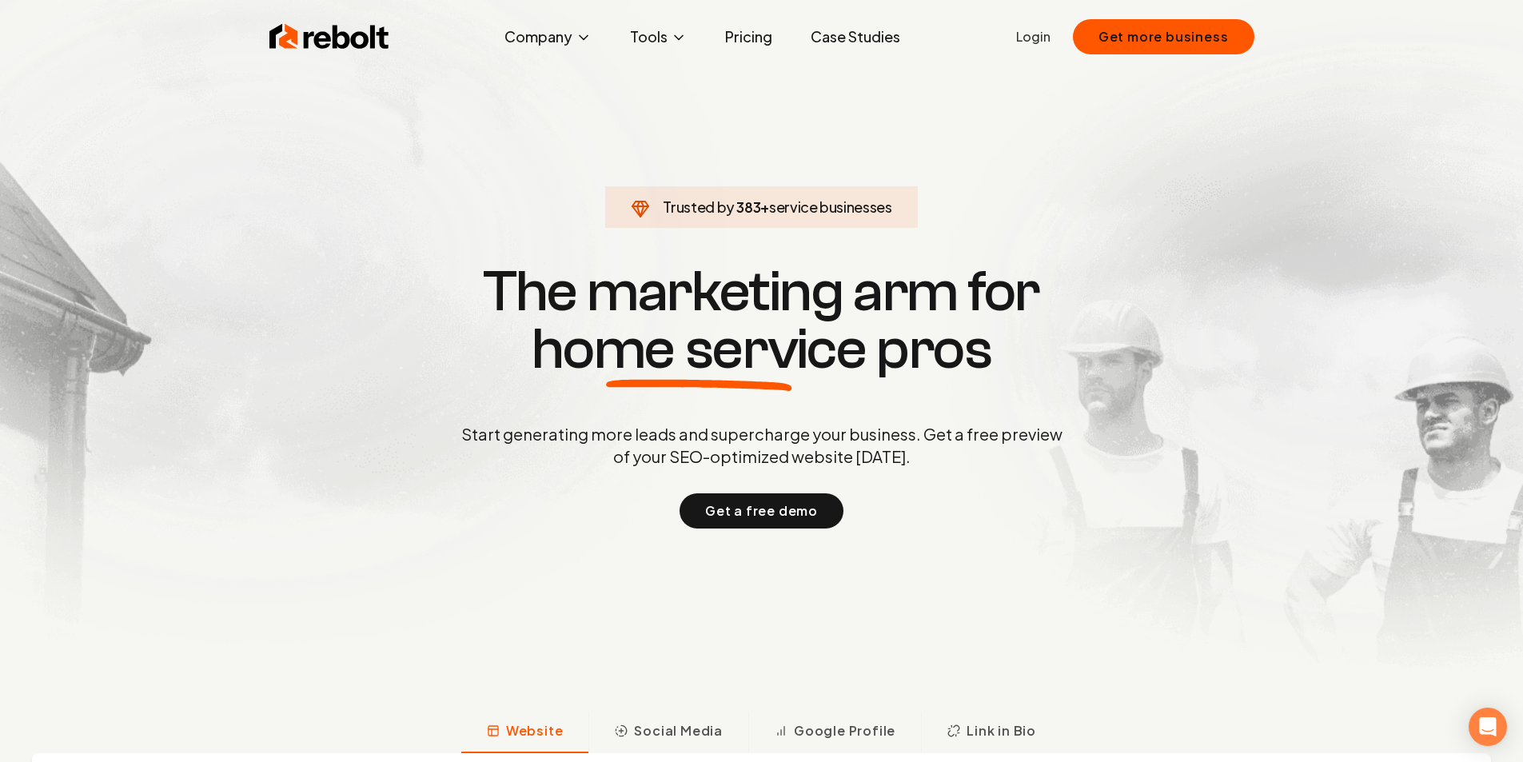
click at [1032, 42] on link "Login" at bounding box center [1033, 36] width 34 height 19
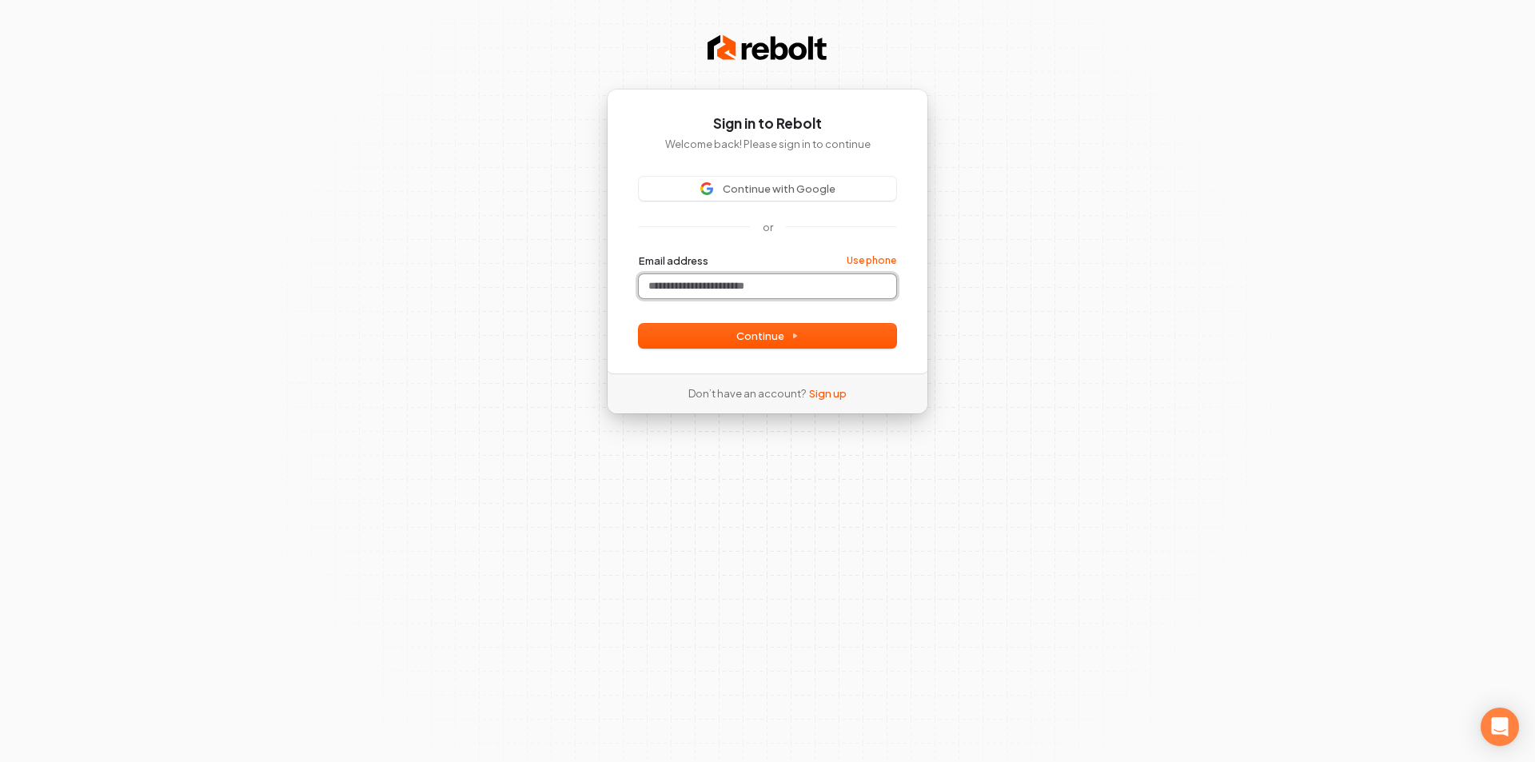
click at [680, 295] on input "Email address" at bounding box center [767, 286] width 257 height 24
click at [711, 194] on img at bounding box center [706, 188] width 13 height 13
type input "**"
